Goal: Information Seeking & Learning: Learn about a topic

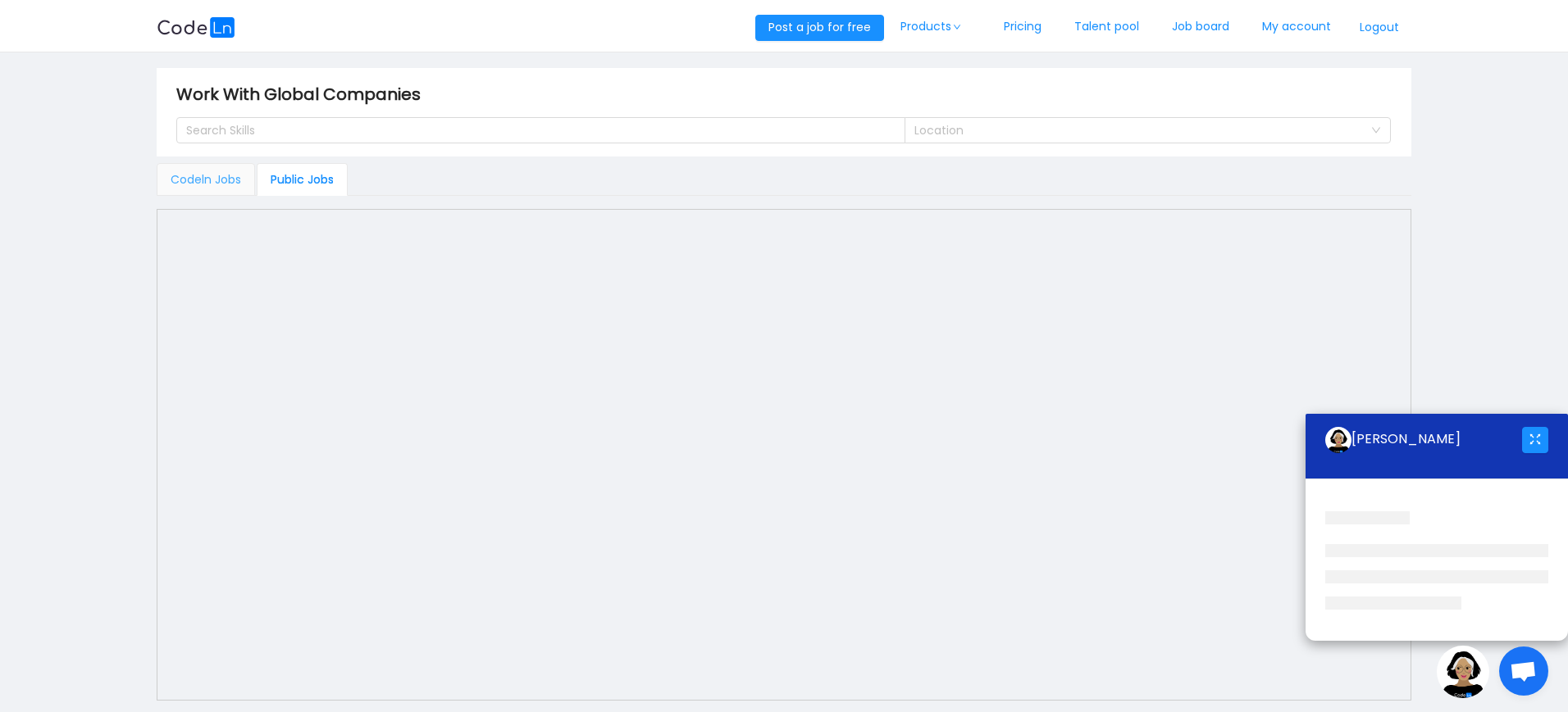
click at [231, 185] on div "Codeln Jobs" at bounding box center [206, 179] width 98 height 32
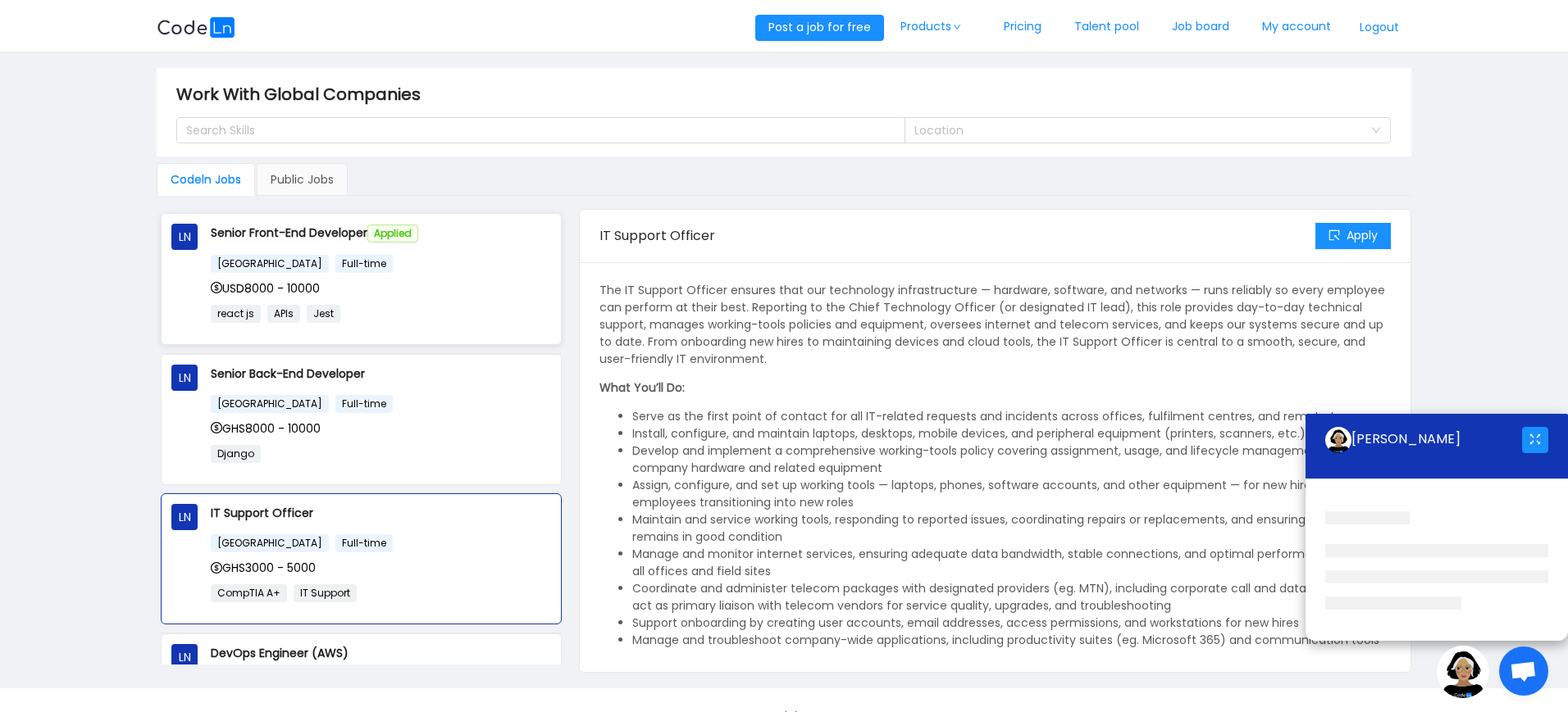
click at [423, 314] on p "react js APIs Jest" at bounding box center [380, 314] width 340 height 19
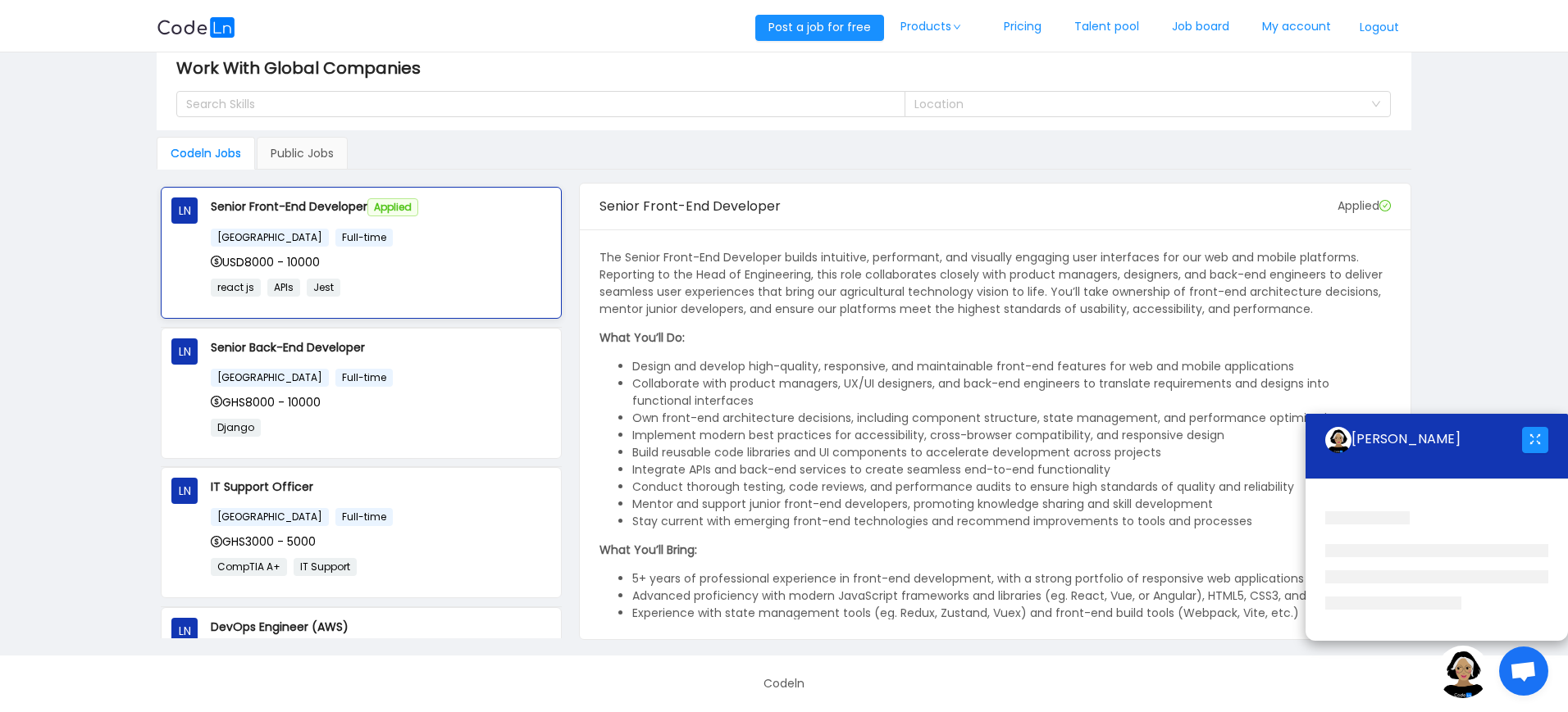
click at [346, 279] on p "react js APIs Jest" at bounding box center [380, 287] width 340 height 19
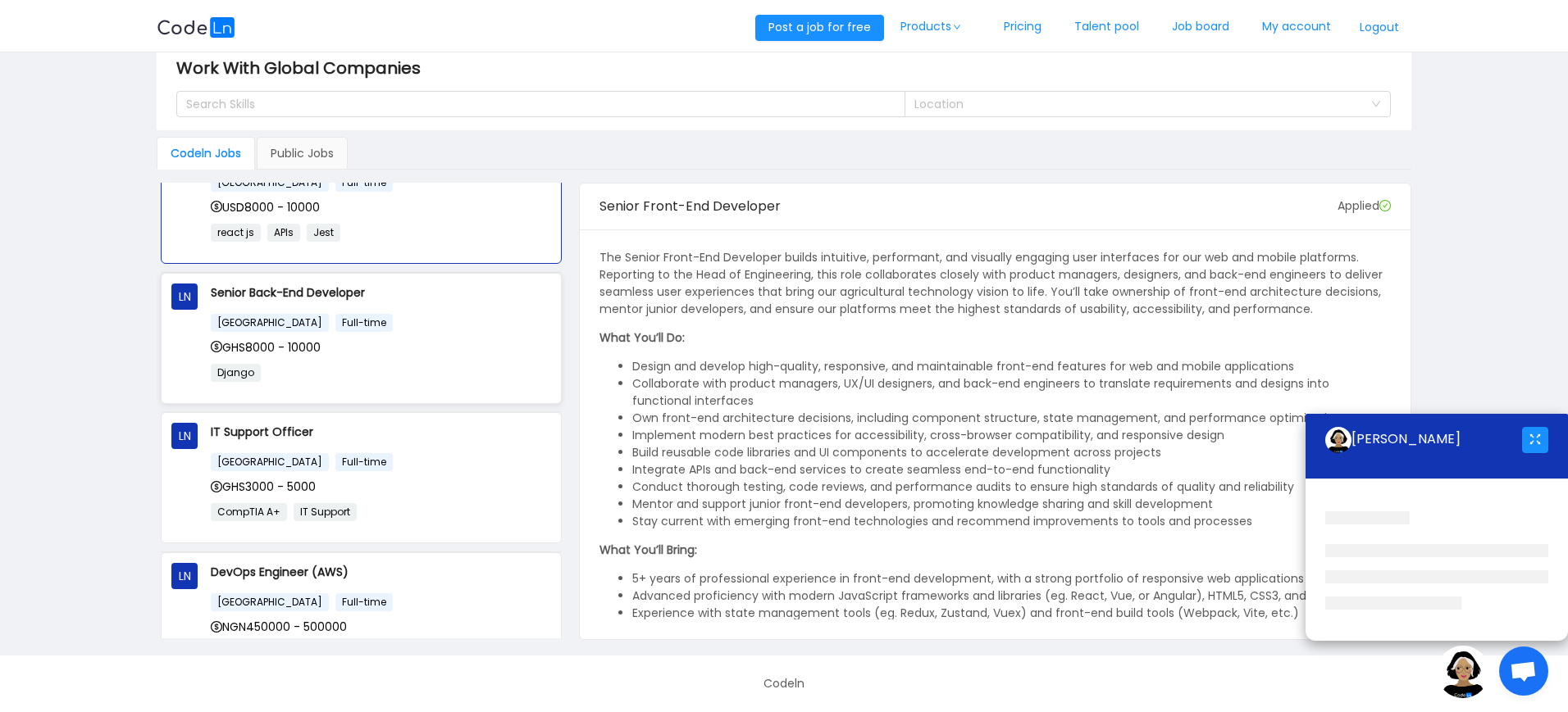
scroll to position [98, 0]
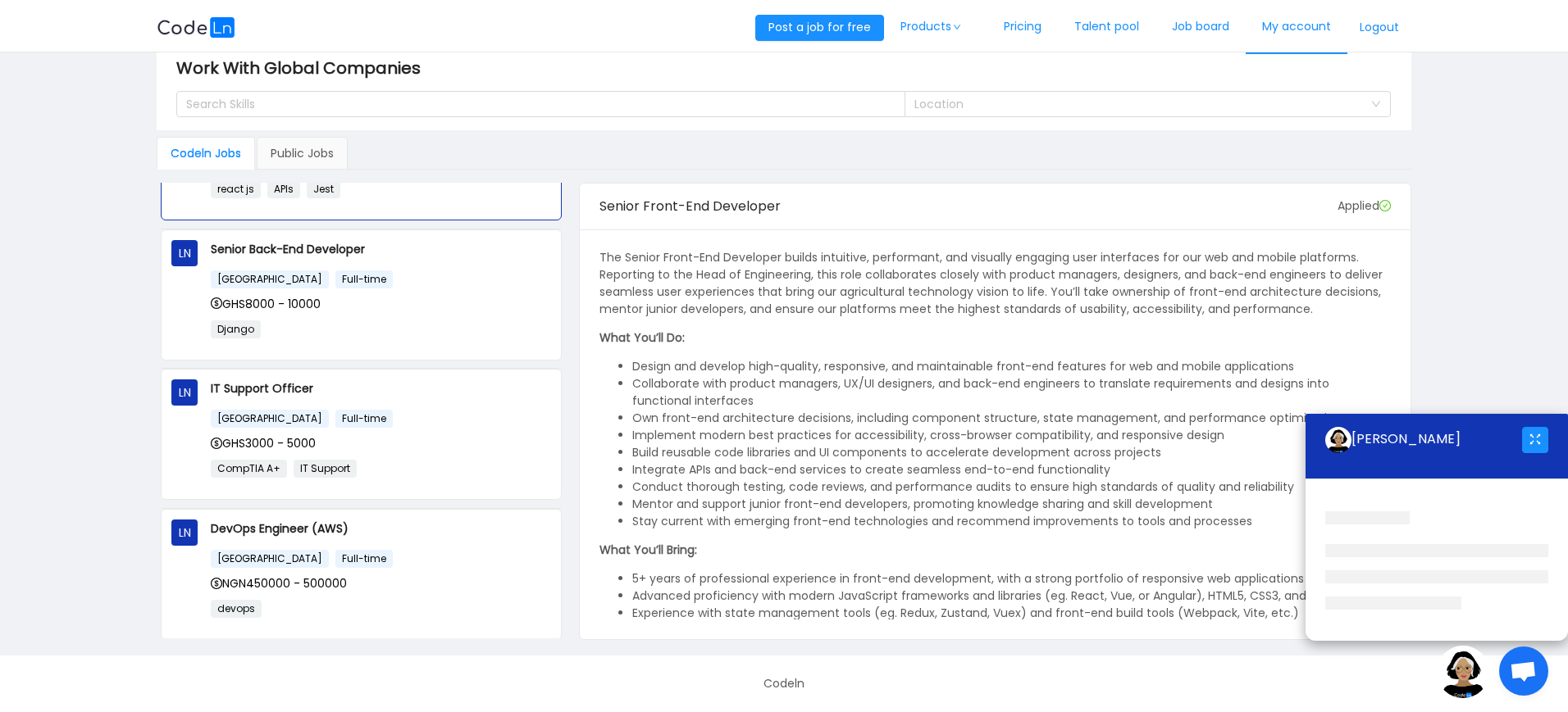
click at [1272, 25] on link "My account" at bounding box center [1297, 27] width 102 height 54
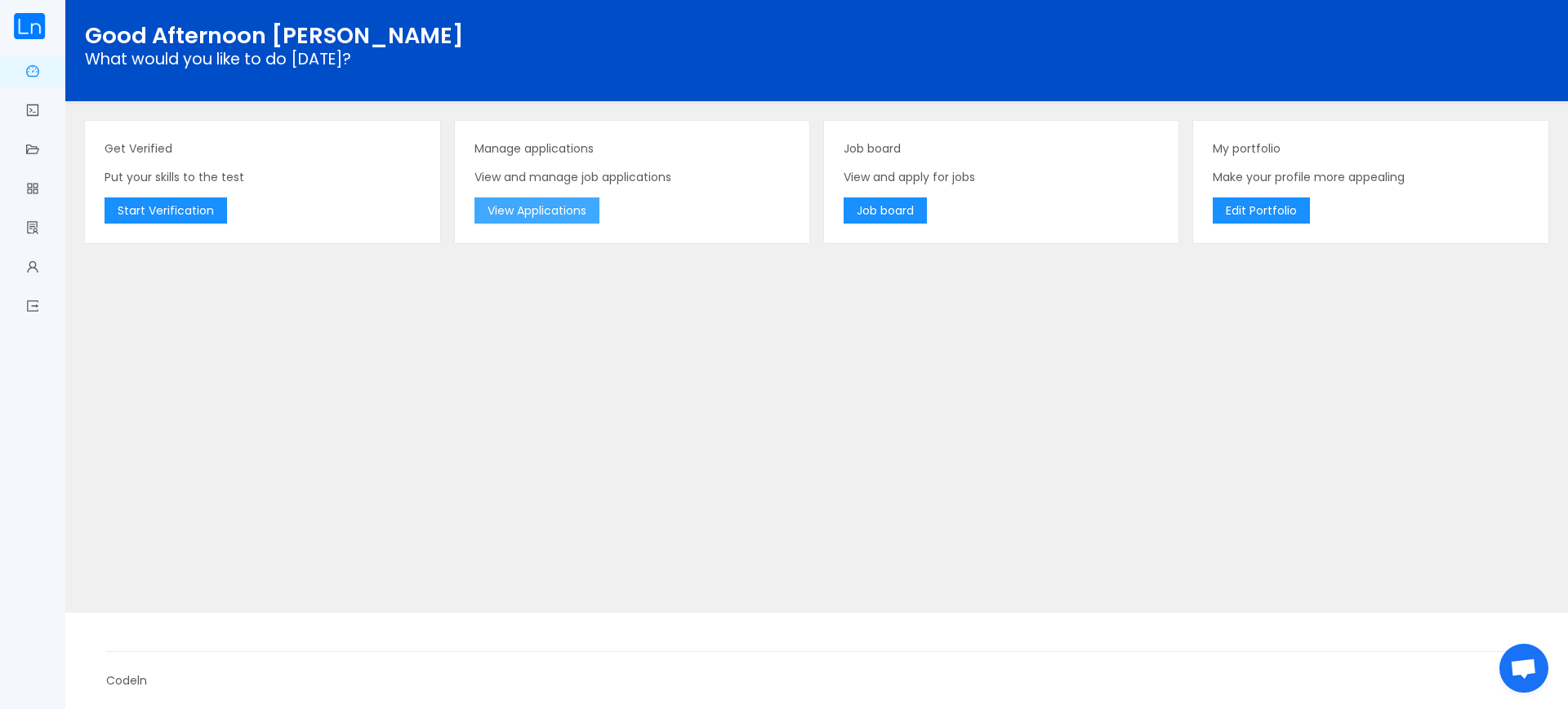
click at [537, 208] on button "View Applications" at bounding box center [536, 210] width 125 height 27
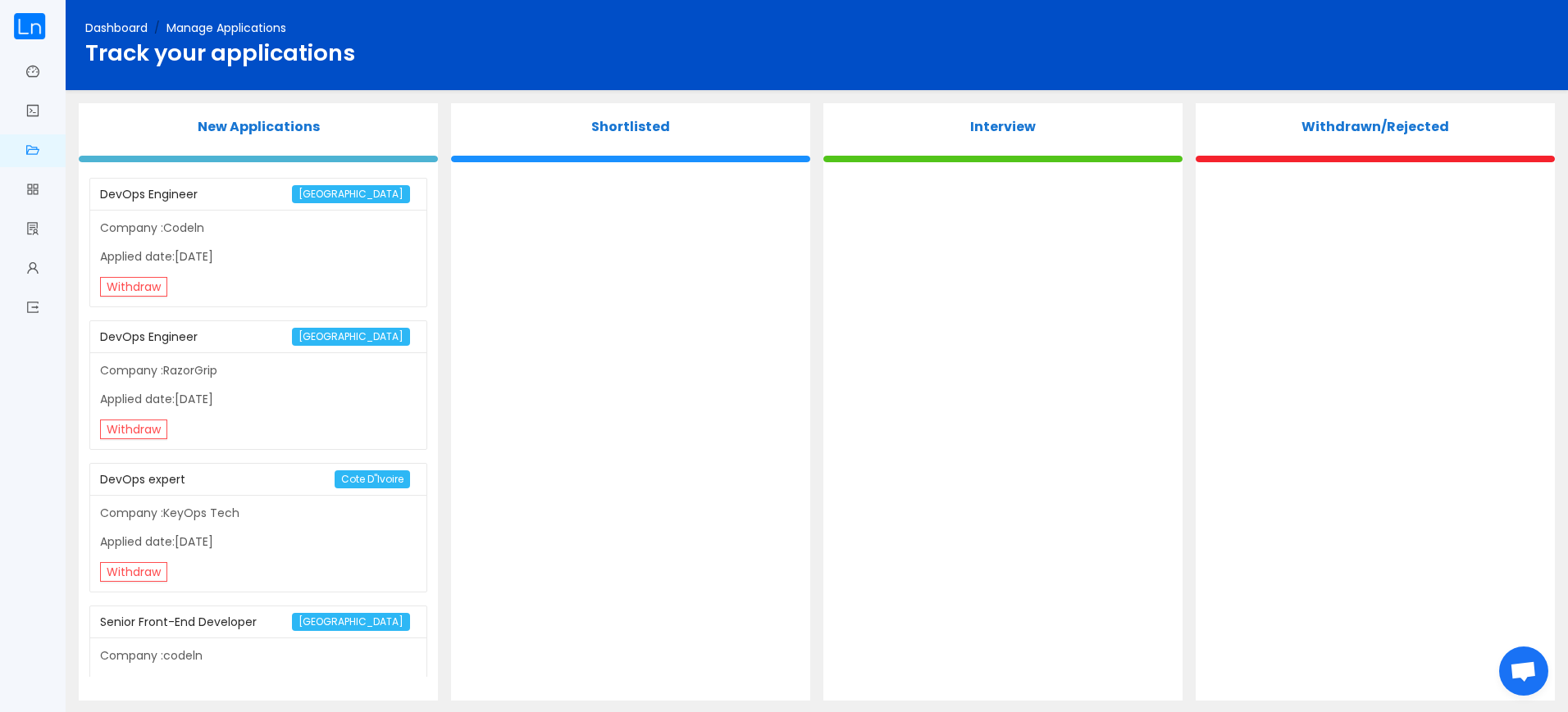
scroll to position [72, 0]
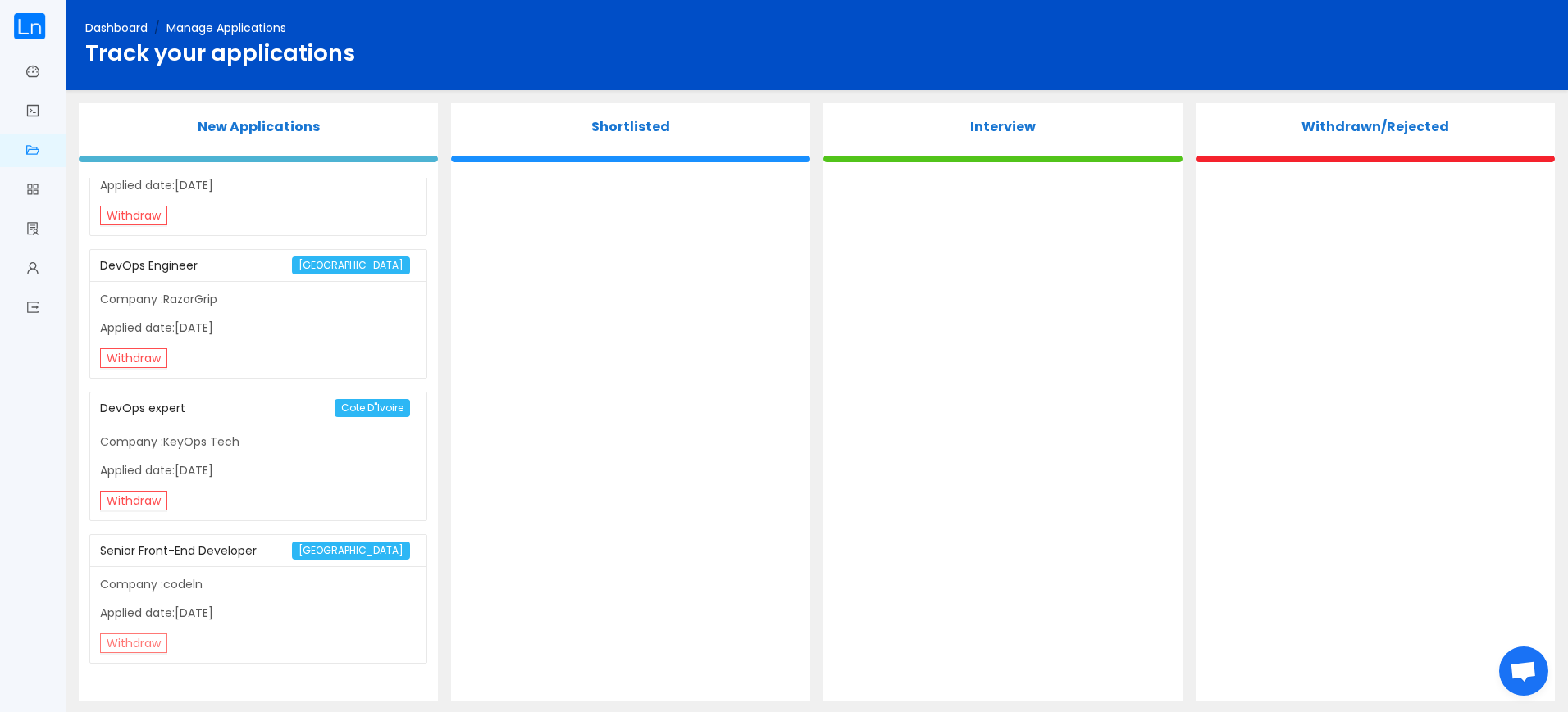
click at [144, 646] on button "Withdraw" at bounding box center [133, 644] width 67 height 20
click at [227, 603] on button "Yes" at bounding box center [218, 599] width 32 height 20
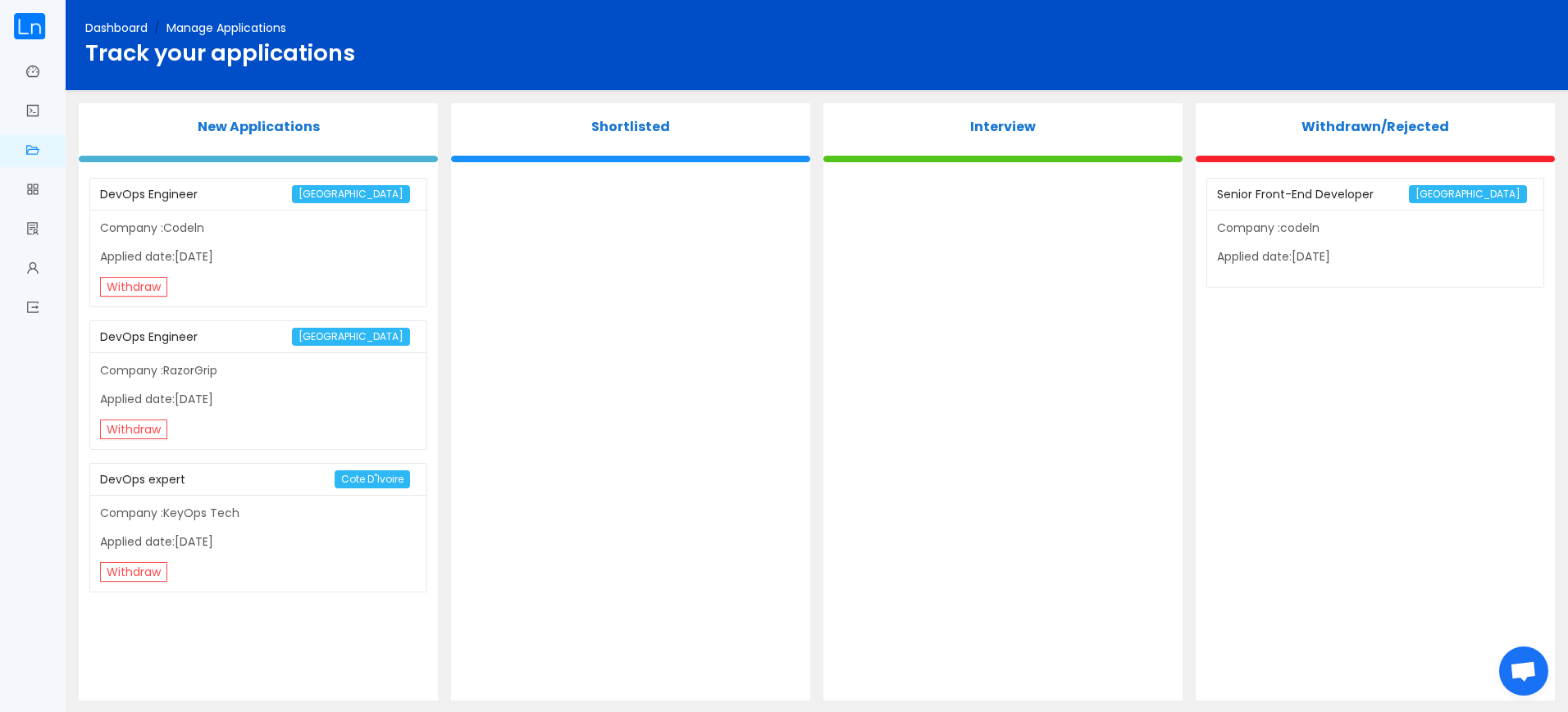
scroll to position [0, 0]
click at [126, 21] on link "Dashboard" at bounding box center [116, 28] width 62 height 17
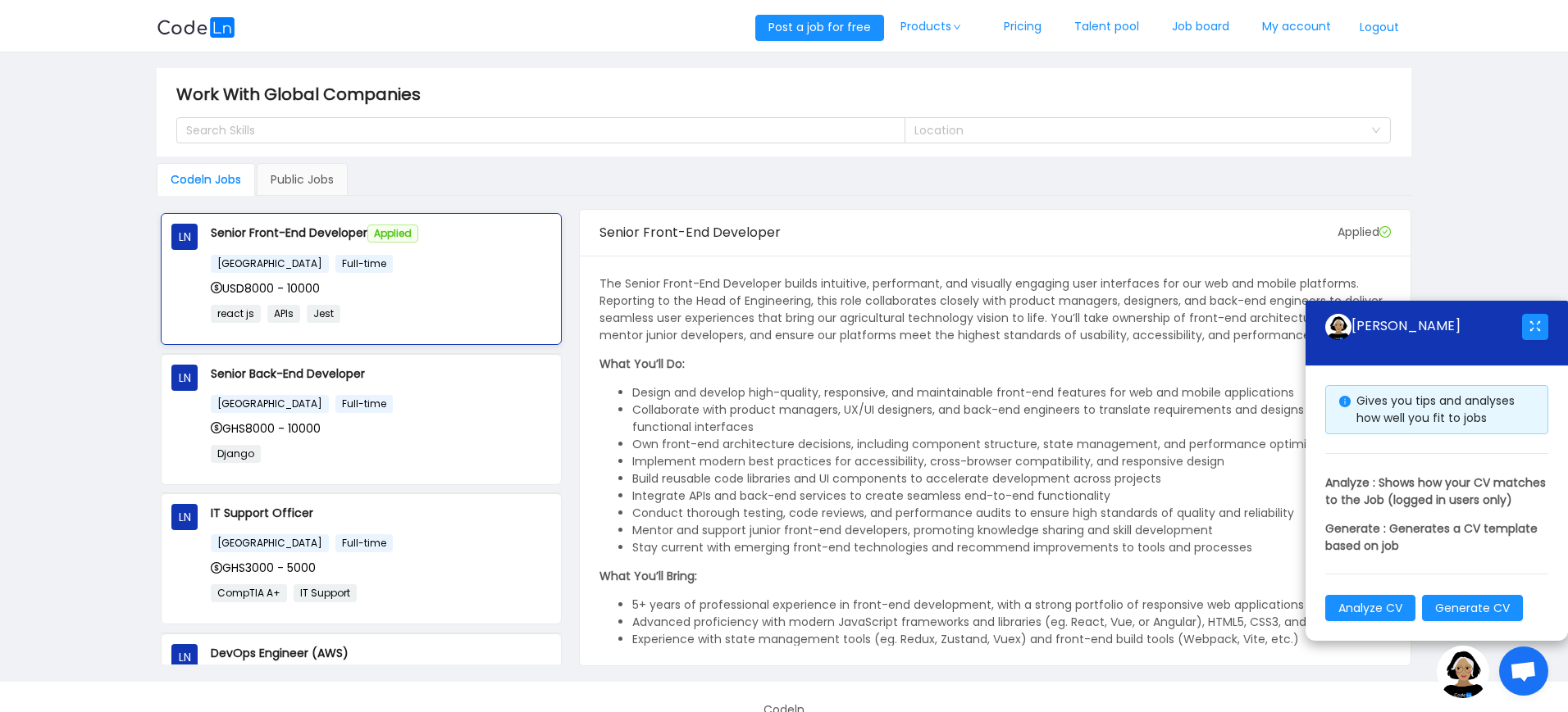
click at [499, 292] on div "USD8000 - 10000" at bounding box center [380, 289] width 340 height 18
click at [345, 398] on div "[GEOGRAPHIC_DATA] Full-time" at bounding box center [380, 403] width 340 height 19
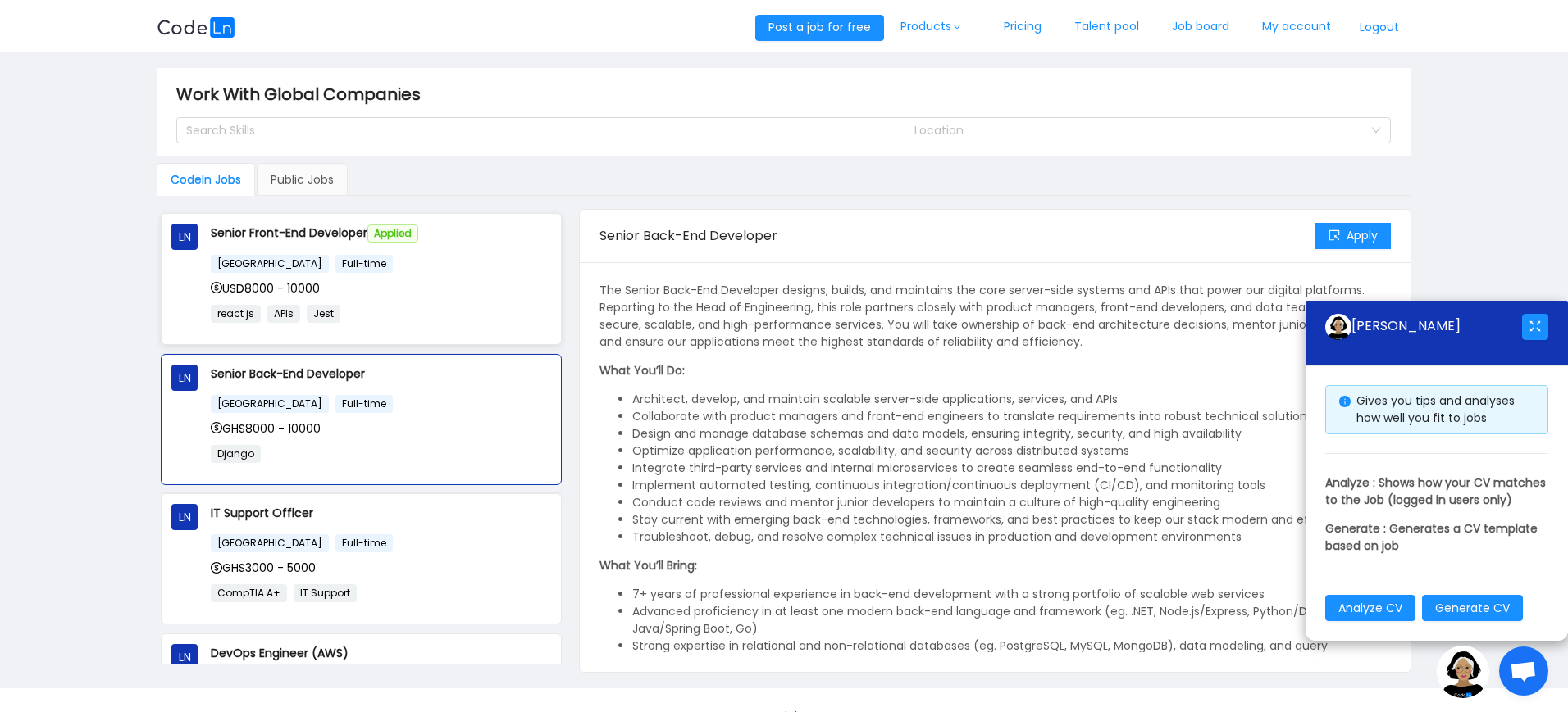
click at [413, 291] on div "USD8000 - 10000" at bounding box center [380, 289] width 340 height 18
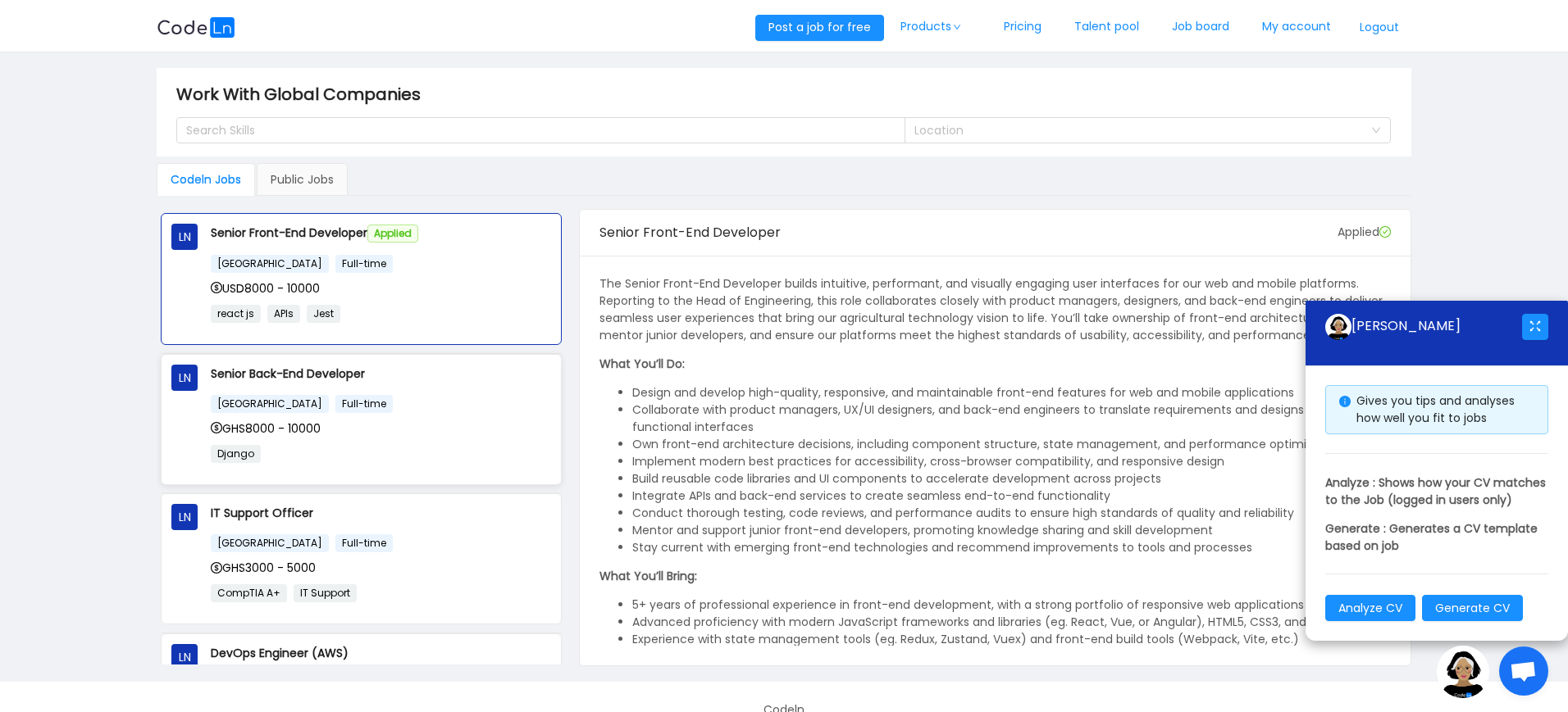
click at [390, 392] on div "Senior Back-End Developer [GEOGRAPHIC_DATA] Full-time GHS8000 - 10000 Django" at bounding box center [380, 419] width 340 height 110
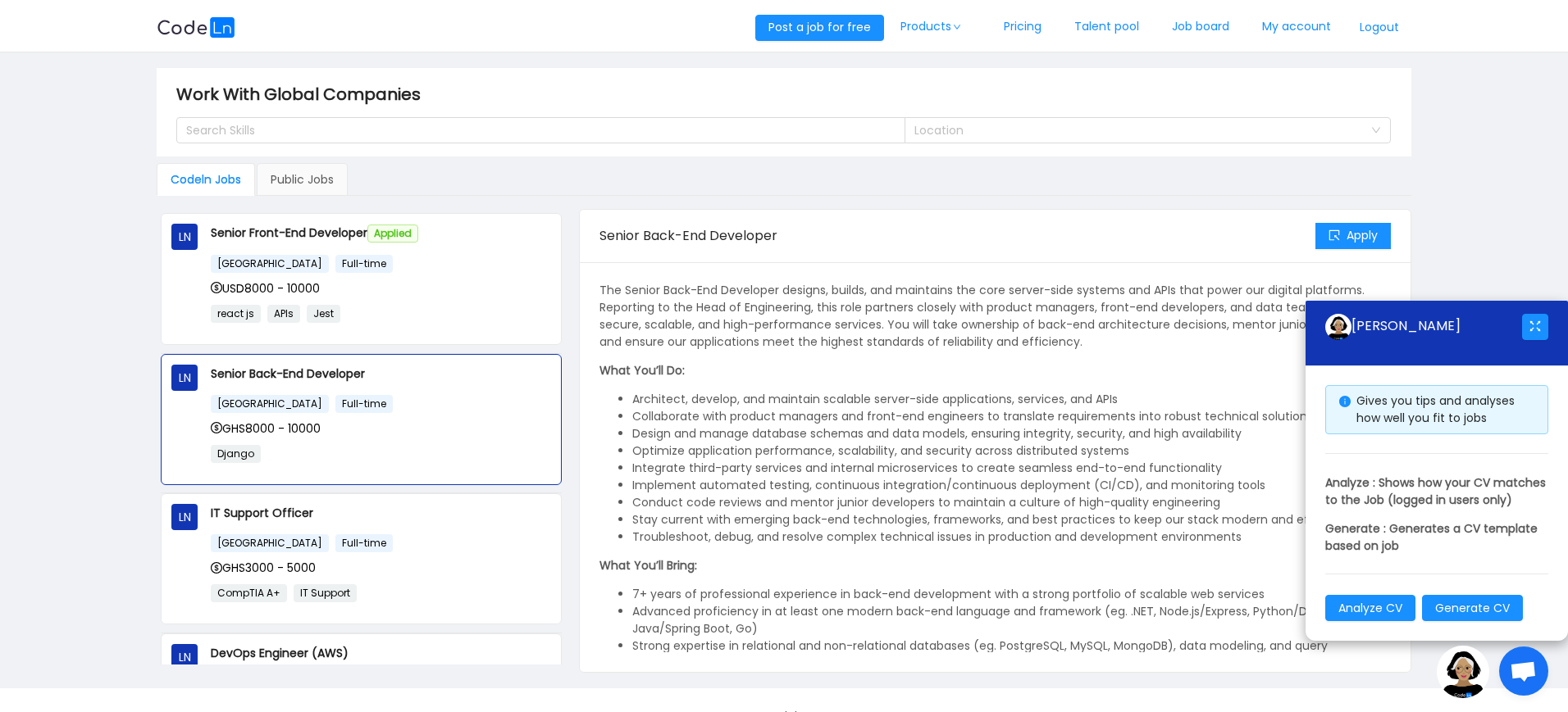
click at [1384, 29] on button "Logout" at bounding box center [1379, 28] width 64 height 27
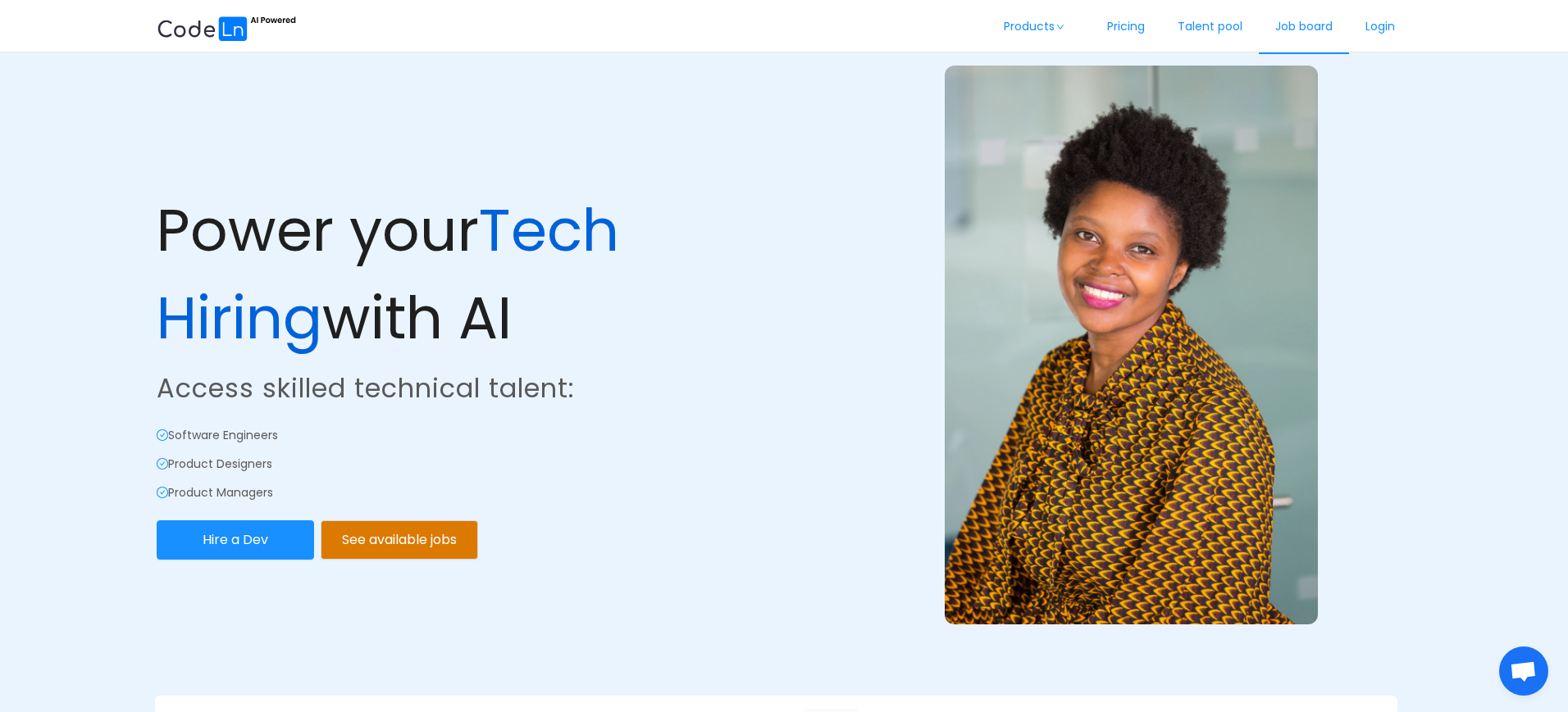
click at [1289, 26] on link "Job board" at bounding box center [1303, 27] width 90 height 54
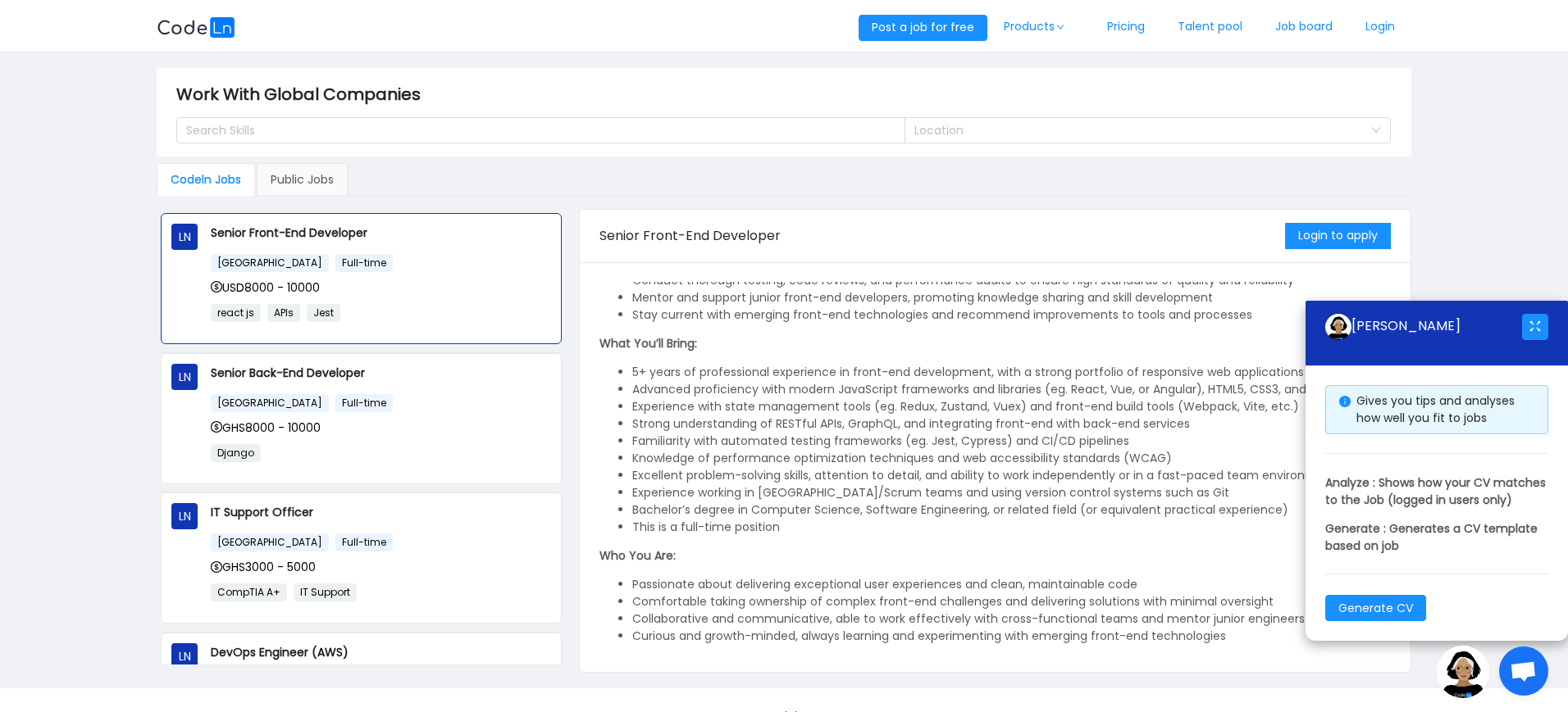
scroll to position [244, 0]
click at [1540, 314] on button "button" at bounding box center [1536, 327] width 27 height 27
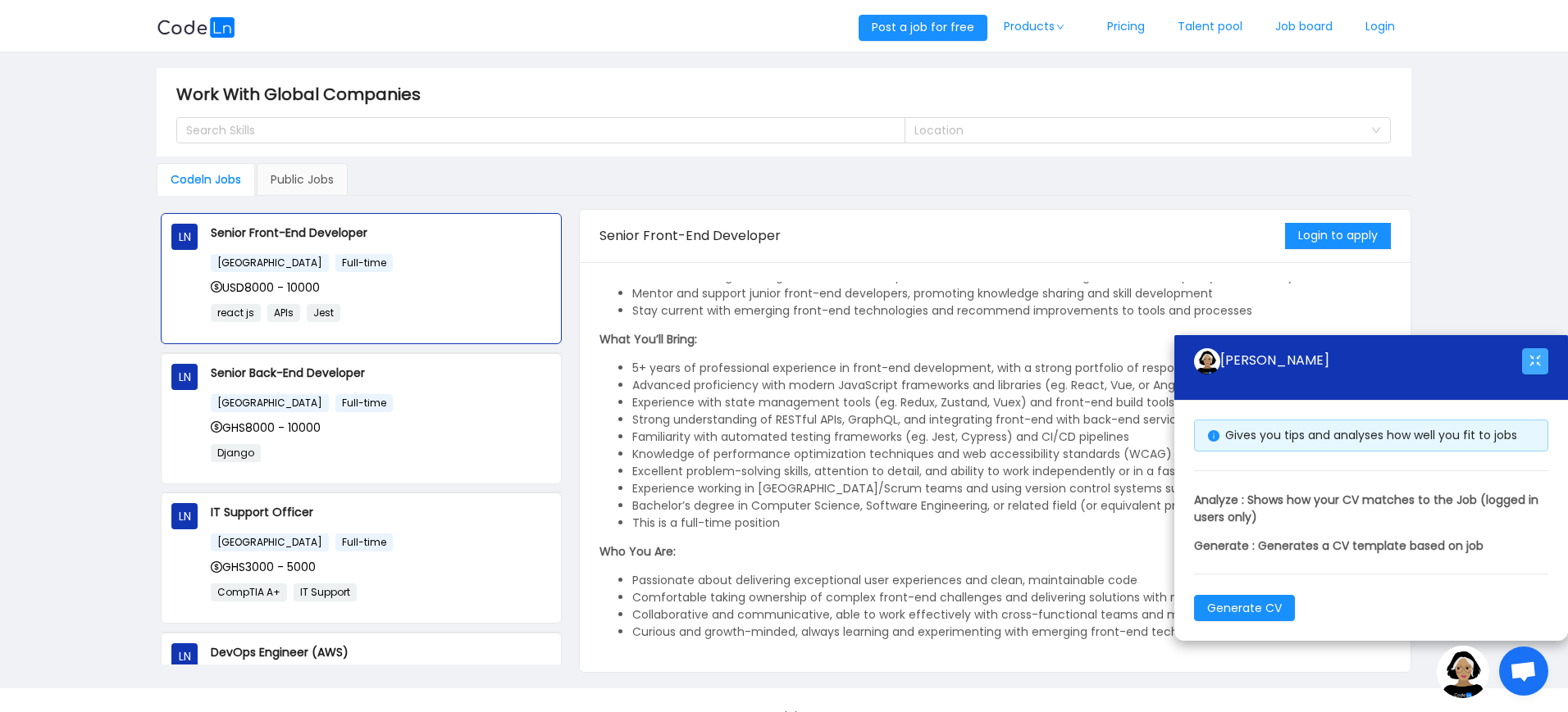
click at [1534, 355] on button "button" at bounding box center [1536, 362] width 27 height 27
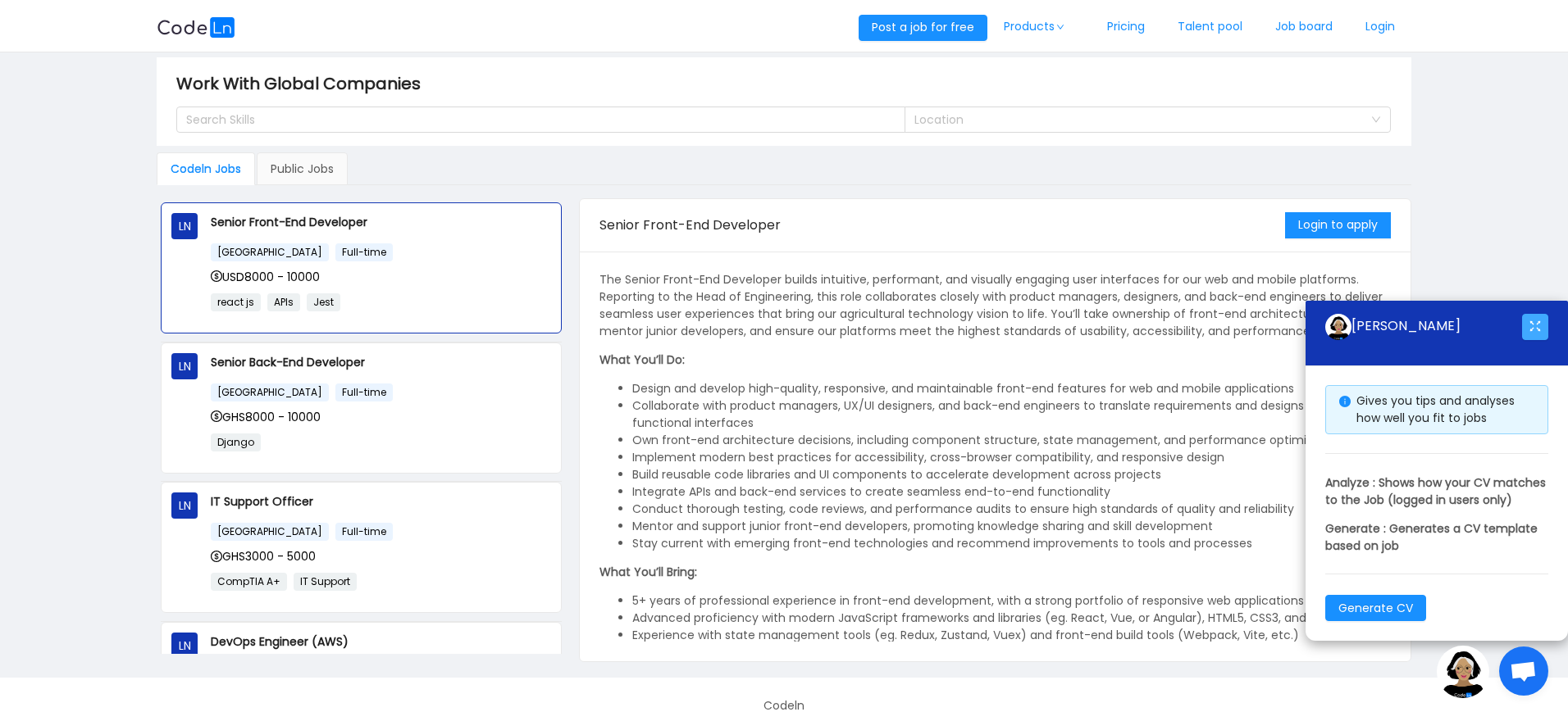
scroll to position [0, 0]
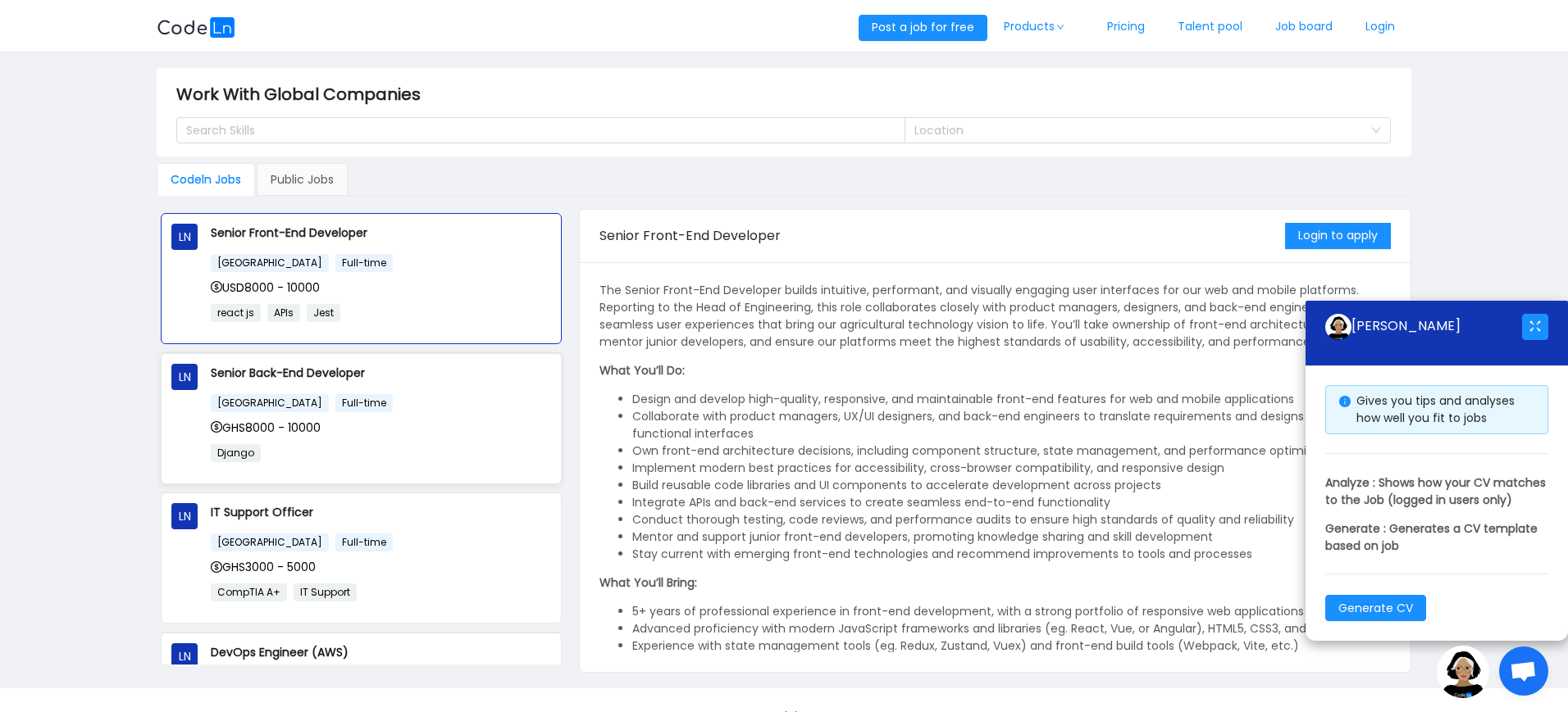
click at [484, 422] on div "GHS8000 - 10000" at bounding box center [380, 428] width 340 height 18
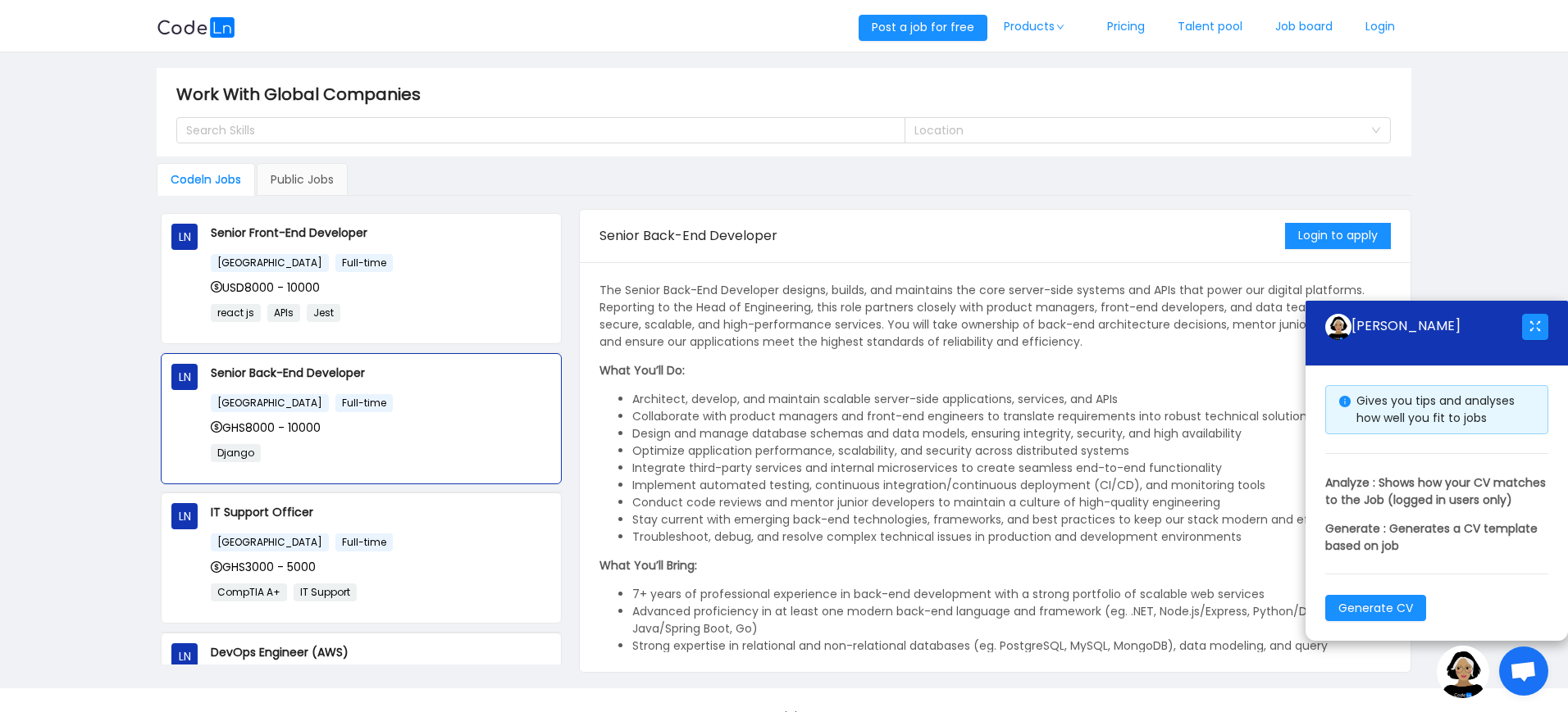
scroll to position [278, 0]
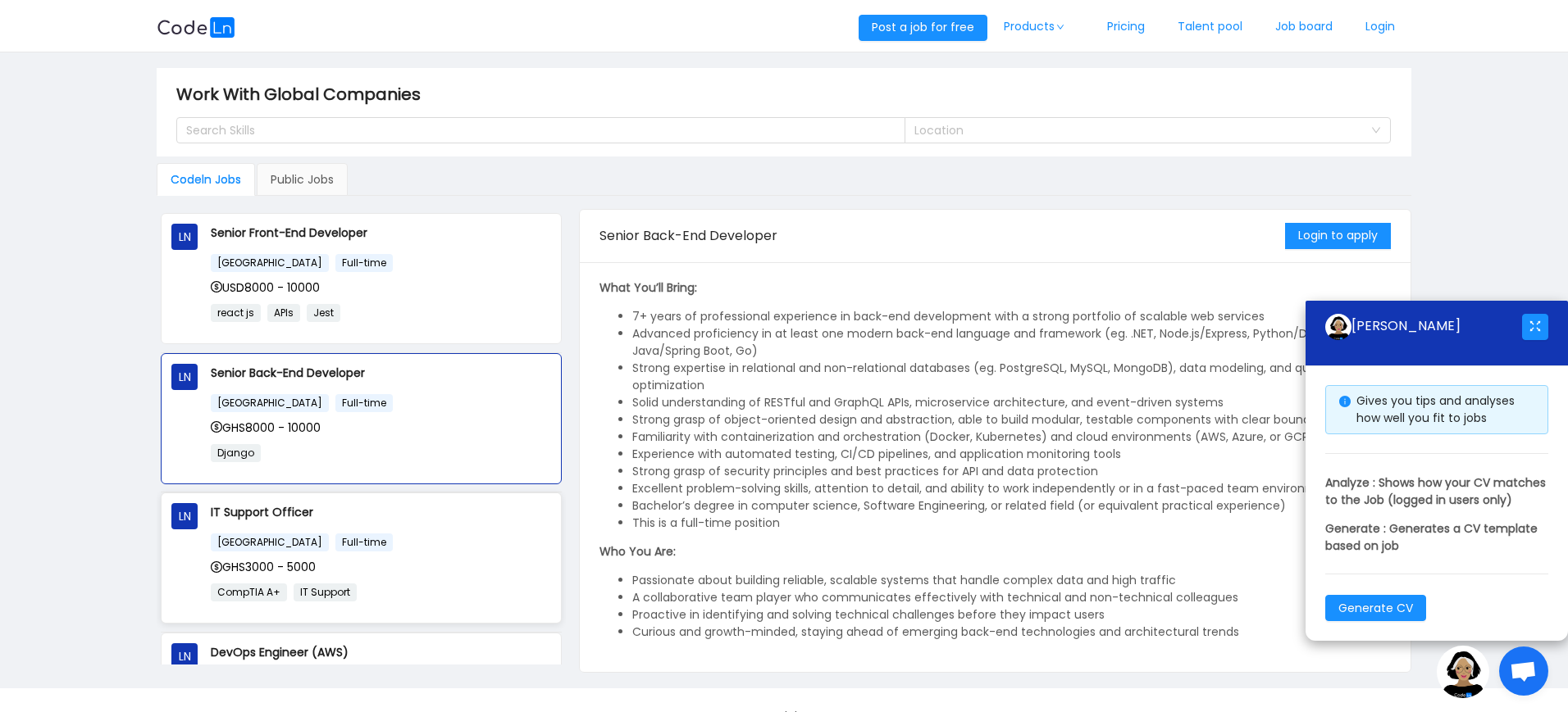
click at [429, 520] on p "IT Support Officer" at bounding box center [380, 512] width 340 height 18
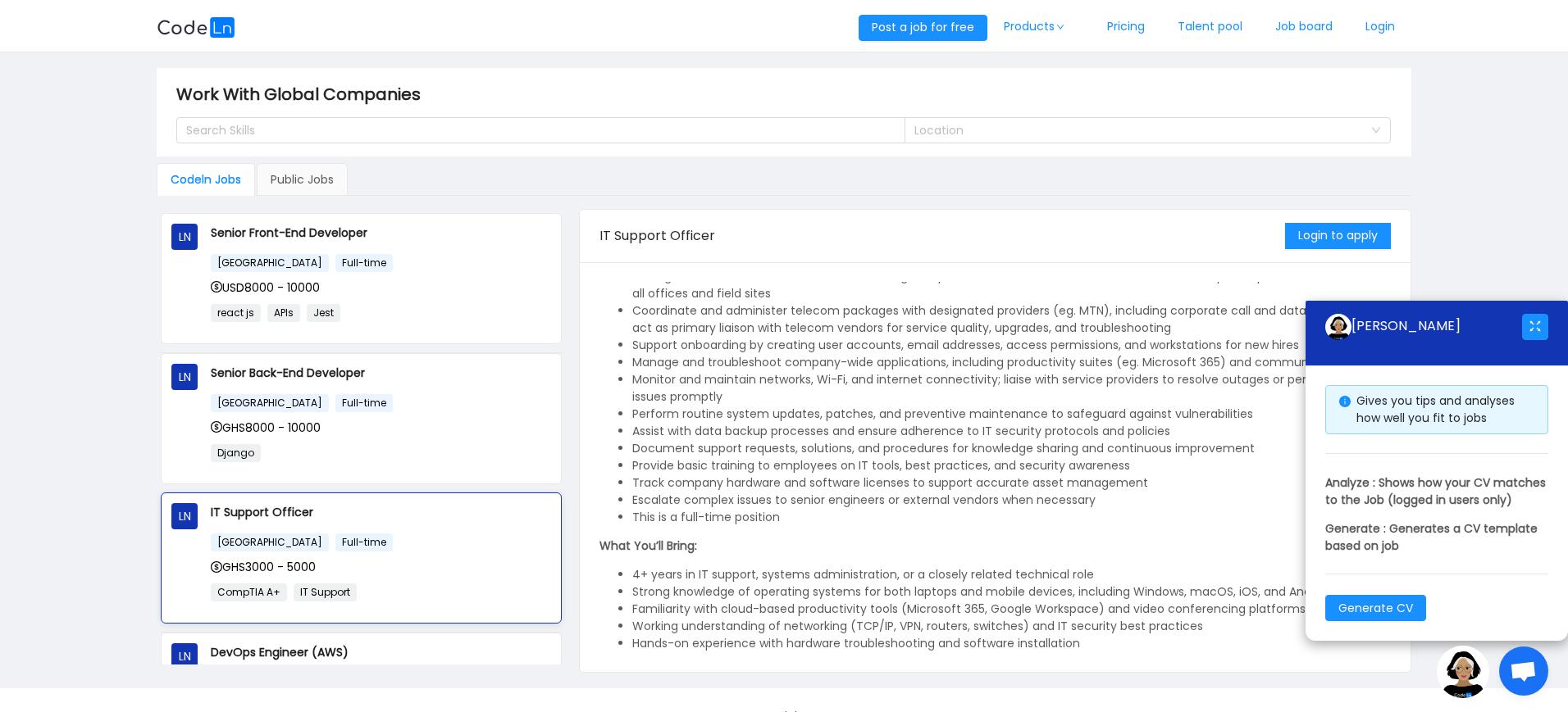
click at [424, 532] on div "[GEOGRAPHIC_DATA] Full-time" at bounding box center [380, 541] width 340 height 19
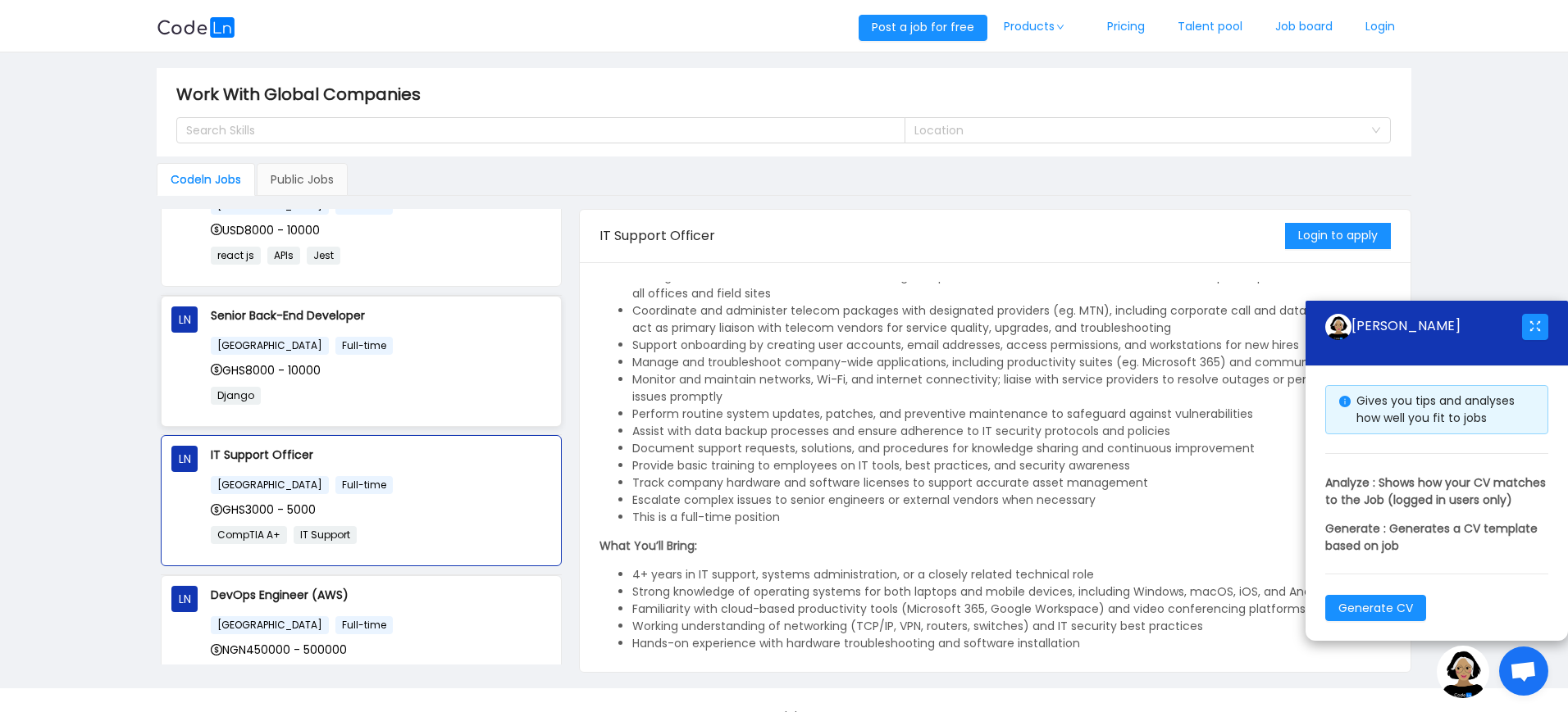
scroll to position [0, 0]
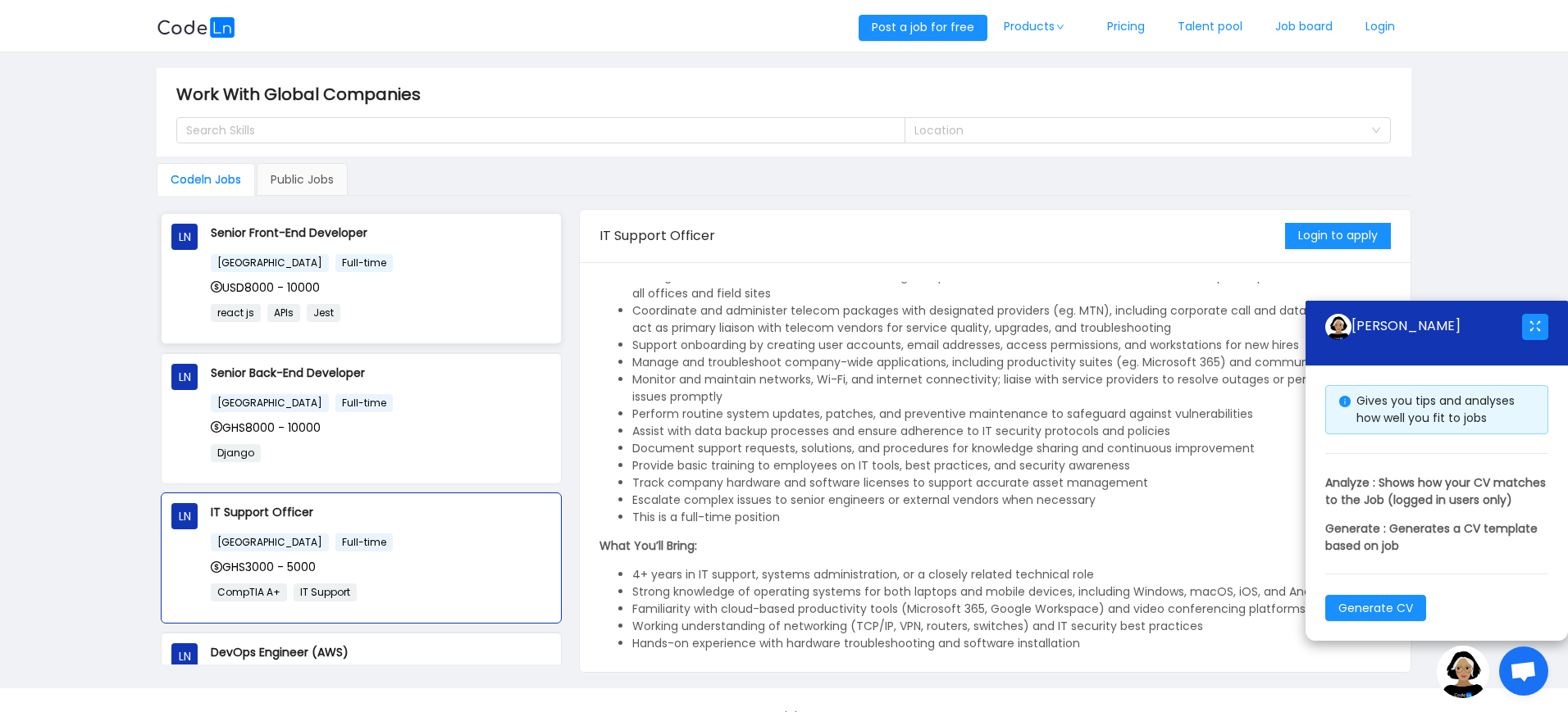
drag, startPoint x: 399, startPoint y: 232, endPoint x: 206, endPoint y: 233, distance: 193.0
click at [206, 233] on div "LN Senior Front-End Developer [GEOGRAPHIC_DATA] Full-time USD8000 - 10000 react…" at bounding box center [361, 279] width 380 height 110
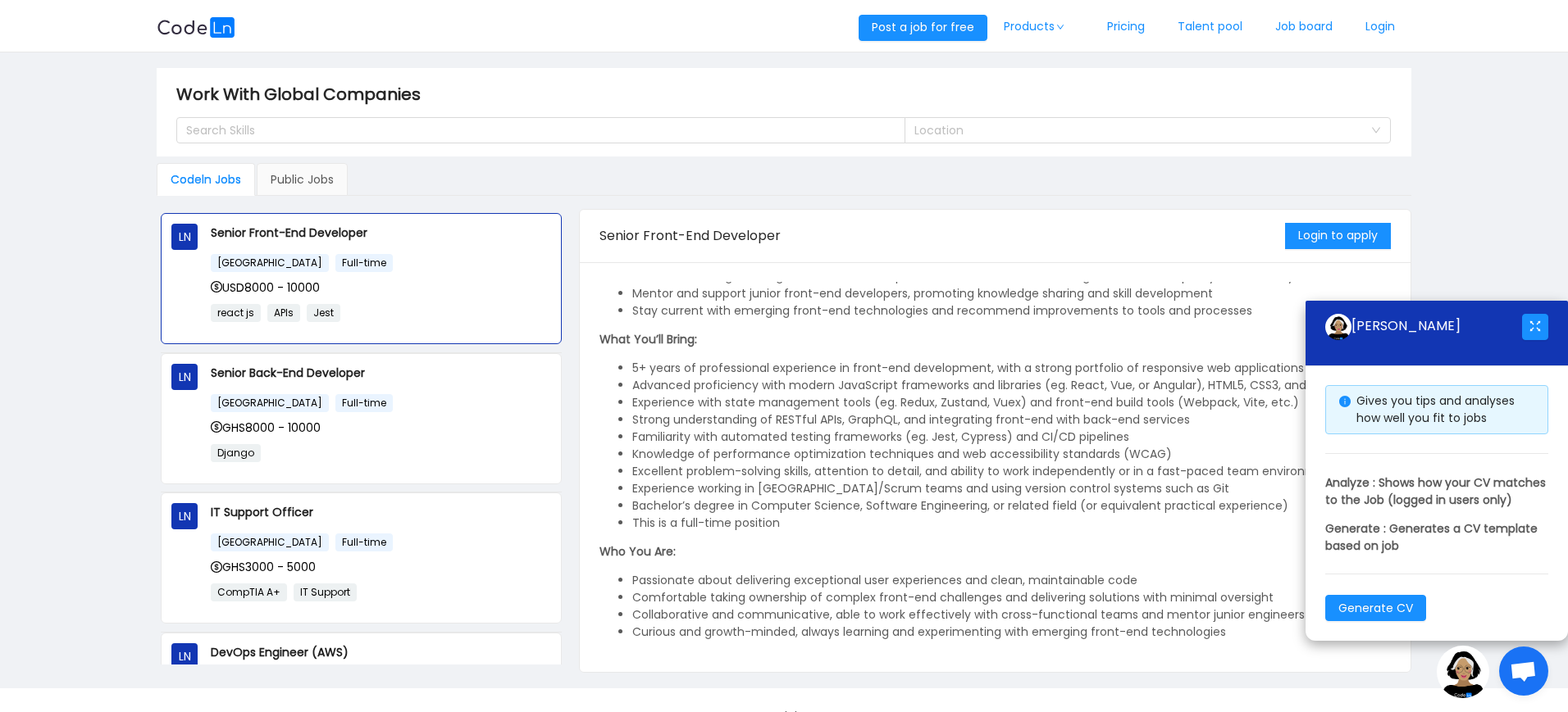
scroll to position [244, 0]
copy p "Senior Front-End Developer"
drag, startPoint x: 379, startPoint y: 379, endPoint x: 208, endPoint y: 374, distance: 171.1
click at [208, 374] on div "LN Senior Back-End Developer [GEOGRAPHIC_DATA] Full-time GHS8000 - 10000 Django" at bounding box center [361, 418] width 380 height 110
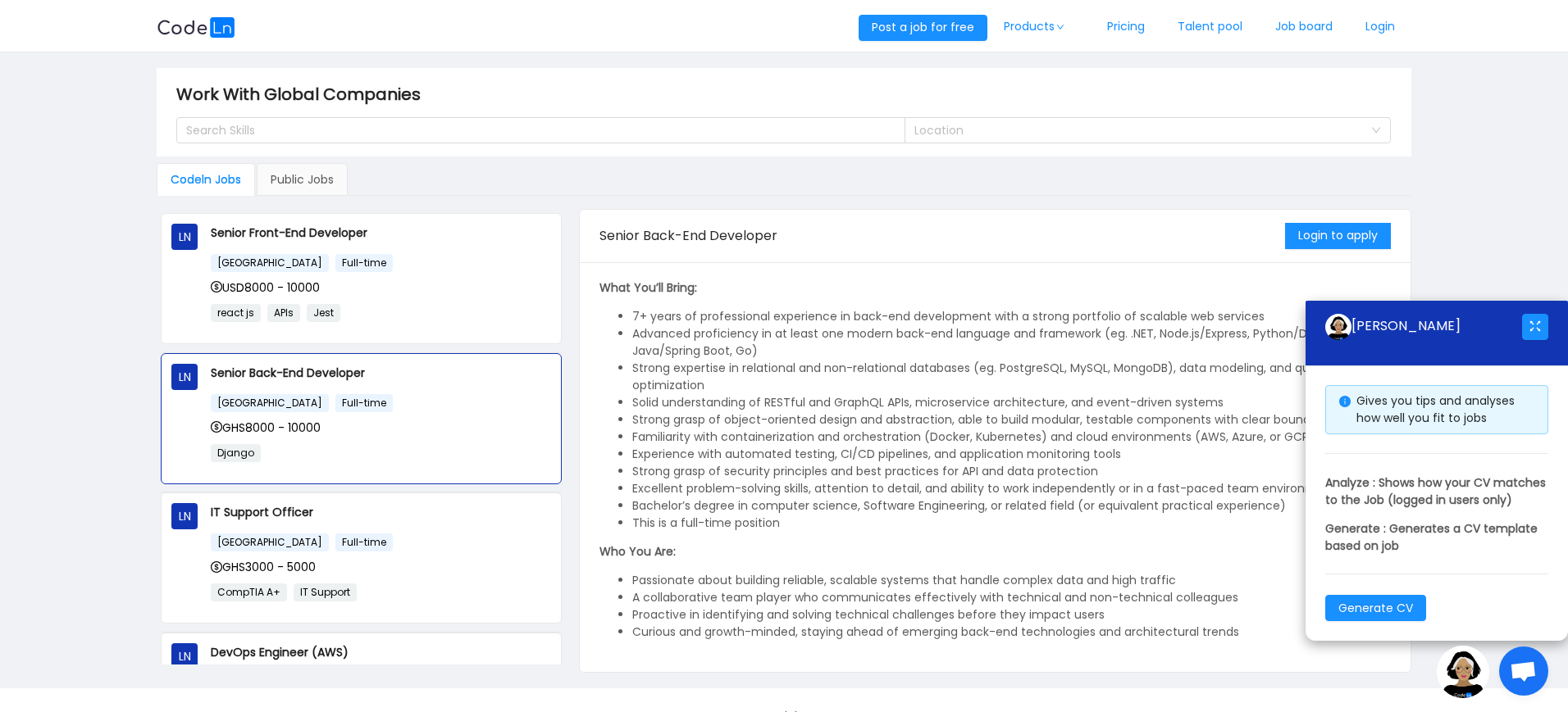
copy p "Senior Back-End Developer"
drag, startPoint x: 325, startPoint y: 573, endPoint x: 251, endPoint y: 540, distance: 81.0
click at [221, 539] on div "[GEOGRAPHIC_DATA] Full-time GHS3000 - 5000 CompTIA A+ IT Support" at bounding box center [380, 572] width 340 height 81
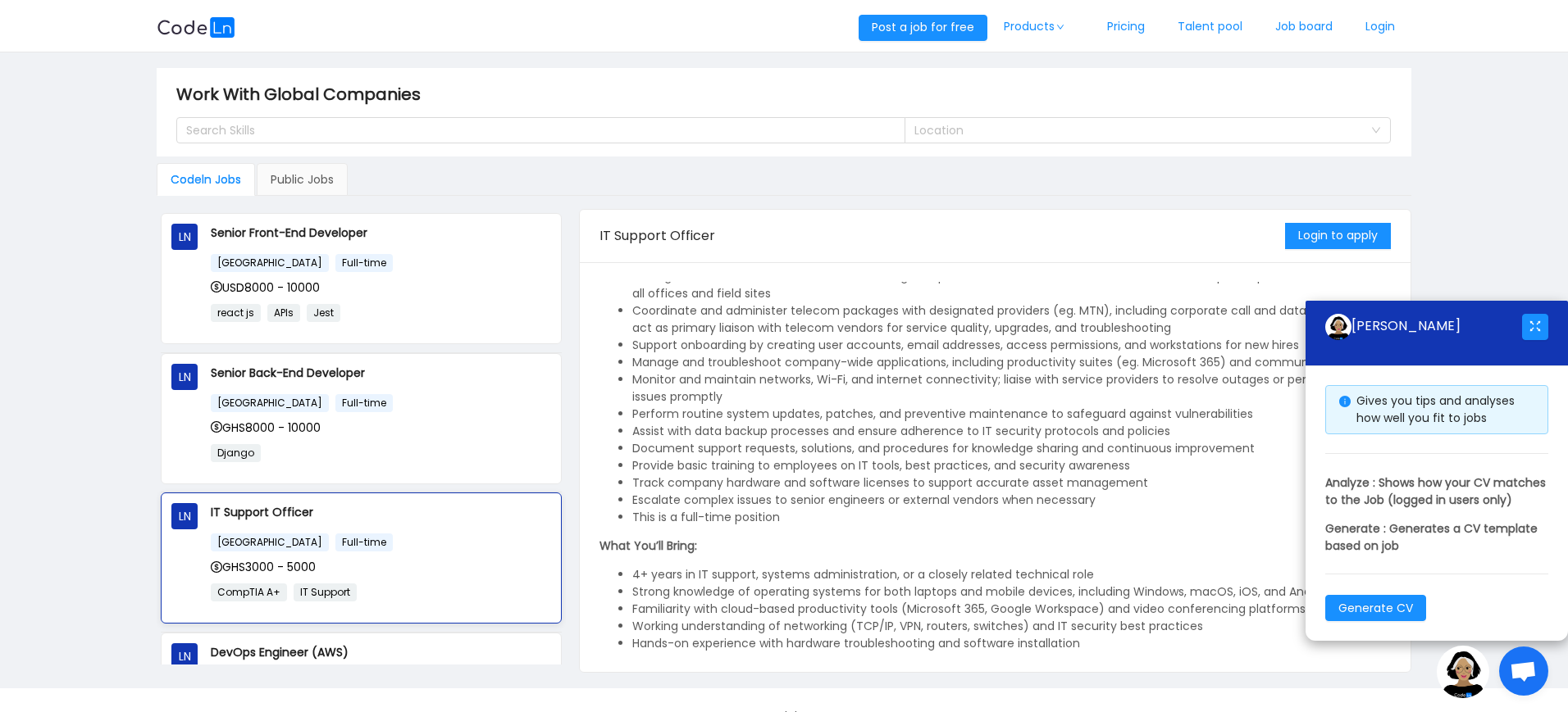
click at [334, 509] on p "IT Support Officer" at bounding box center [380, 512] width 340 height 18
drag, startPoint x: 334, startPoint y: 509, endPoint x: 225, endPoint y: 498, distance: 109.6
click at [225, 498] on div "LN IT Support Officer [GEOGRAPHIC_DATA] Full-time GHS3000 - 5000 CompTIA A+ IT …" at bounding box center [361, 558] width 399 height 130
copy p "IT Support Officer"
